Goal: Find specific page/section: Find specific page/section

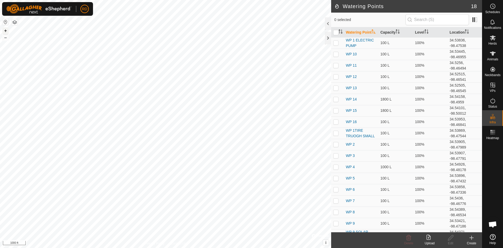
click at [6, 33] on button "+" at bounding box center [5, 31] width 6 height 6
click at [6, 31] on button "+" at bounding box center [5, 31] width 6 height 6
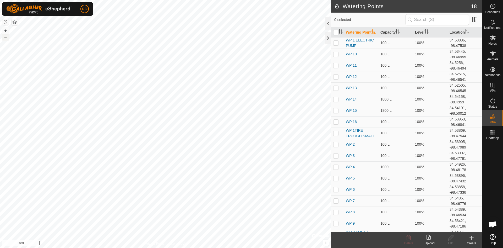
click at [4, 38] on button "–" at bounding box center [5, 37] width 6 height 6
